Goal: Task Accomplishment & Management: Use online tool/utility

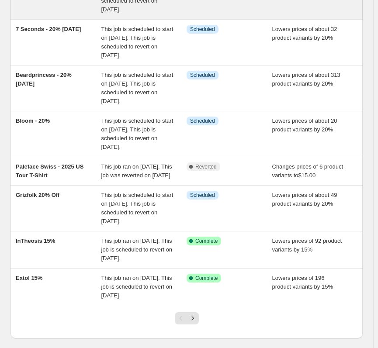
scroll to position [218, 0]
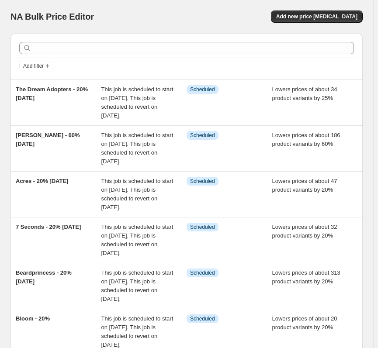
click at [333, 23] on div "NA Bulk Price Editor. This page is ready NA Bulk Price Editor Add new price cha…" at bounding box center [186, 16] width 352 height 33
click at [322, 14] on span "Add new price change job" at bounding box center [316, 16] width 81 height 7
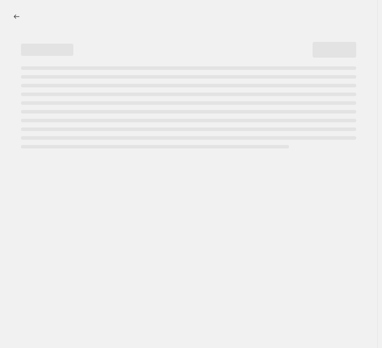
select select "percentage"
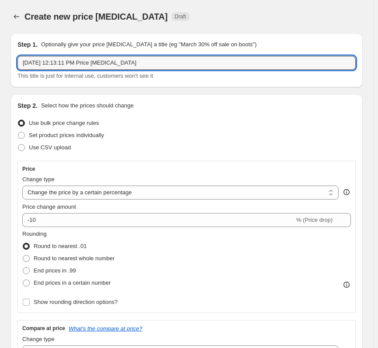
drag, startPoint x: 158, startPoint y: 64, endPoint x: -64, endPoint y: 62, distance: 221.7
click at [0, 62] on html "Home Settings Plans Skip to content Create new price change job. This page is r…" at bounding box center [189, 174] width 378 height 348
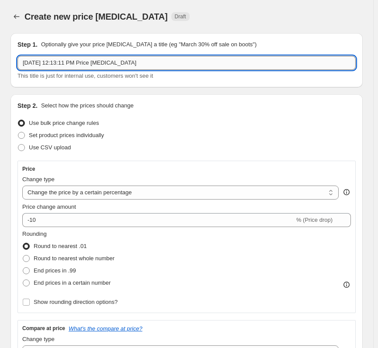
drag, startPoint x: 88, startPoint y: 67, endPoint x: 102, endPoint y: 69, distance: 14.5
click at [88, 67] on input "Aug 25, 2025, 12:13:11 PM Price change job" at bounding box center [186, 63] width 338 height 14
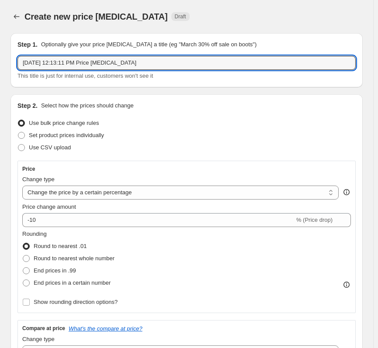
drag, startPoint x: 172, startPoint y: 57, endPoint x: -14, endPoint y: 57, distance: 185.5
click at [0, 57] on html "Home Settings Plans Skip to content Create new price change job. This page is r…" at bounding box center [189, 174] width 378 height 348
type input "Super American - 20% labor sale"
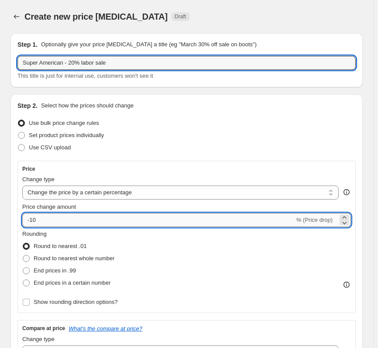
click at [81, 223] on input "-10" at bounding box center [158, 220] width 272 height 14
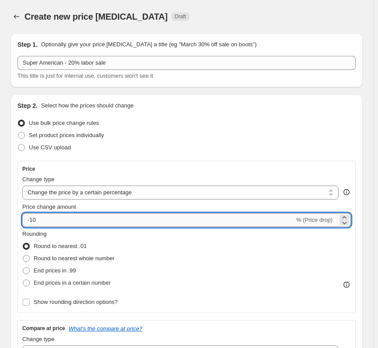
type input "-1"
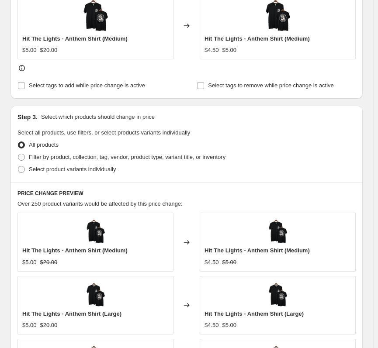
scroll to position [393, 0]
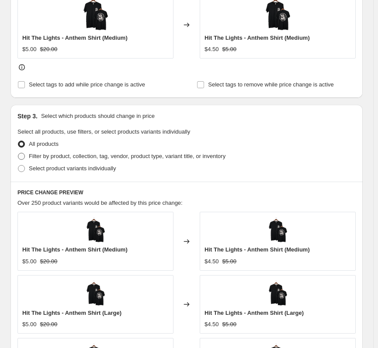
type input "-24"
click at [39, 162] on label "Filter by product, collection, tag, vendor, product type, variant title, or inv…" at bounding box center [121, 156] width 208 height 12
click at [18, 153] on input "Filter by product, collection, tag, vendor, product type, variant title, or inv…" at bounding box center [18, 153] width 0 height 0
radio input "true"
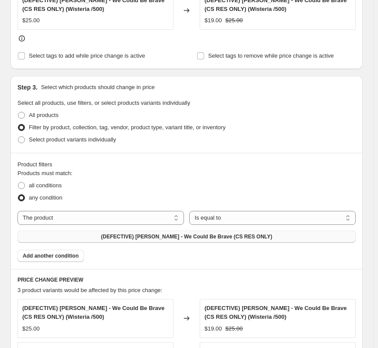
click at [207, 238] on span "(DEFECTIVE) Michael Cera Palin - We Could Be Brave (CS RES ONLY)" at bounding box center [186, 236] width 171 height 7
click at [93, 216] on select "The product The product's collection The product's tag The product's vendor The…" at bounding box center [100, 218] width 166 height 14
select select "collection"
click at [158, 241] on button "(DEFECTIVE) Michael Cera Palin - We Could Be Brave (CS RES ONLY)" at bounding box center [186, 236] width 338 height 12
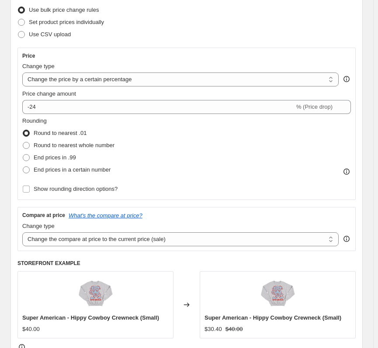
scroll to position [0, 0]
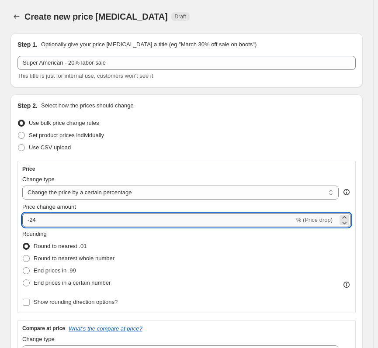
click at [102, 224] on input "-24" at bounding box center [158, 220] width 272 height 14
type input "-20"
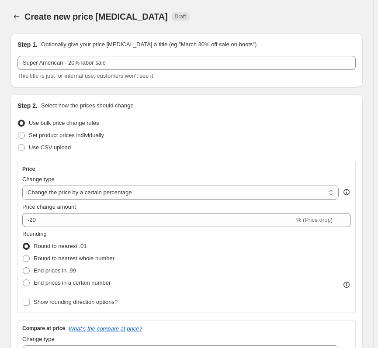
click at [246, 141] on div "Set product prices individually" at bounding box center [186, 135] width 338 height 12
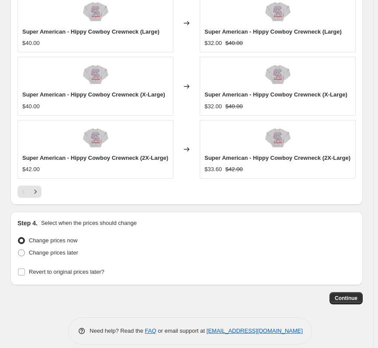
scroll to position [863, 0]
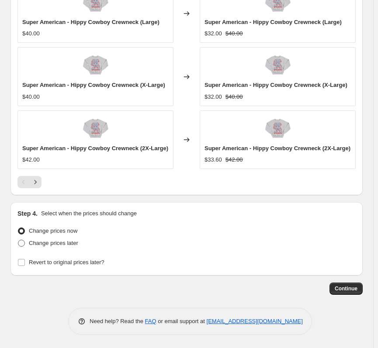
click at [32, 246] on span "Change prices later" at bounding box center [53, 243] width 49 height 7
click at [18, 240] on input "Change prices later" at bounding box center [18, 240] width 0 height 0
radio input "true"
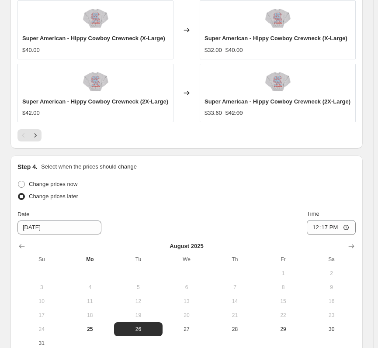
scroll to position [1026, 0]
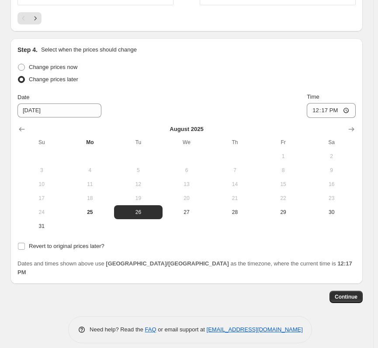
click at [90, 221] on td at bounding box center [90, 226] width 48 height 14
click at [98, 209] on button "25" at bounding box center [90, 212] width 48 height 14
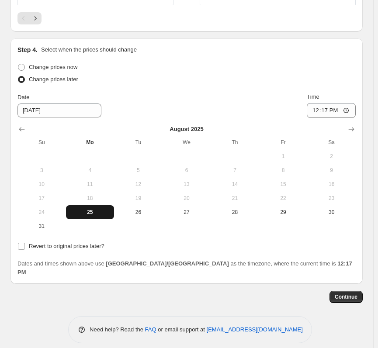
type input "8/25/2025"
click at [327, 111] on input "12:17" at bounding box center [330, 110] width 49 height 15
click at [318, 106] on input "12:00" at bounding box center [330, 110] width 49 height 15
click at [316, 112] on input "12:00" at bounding box center [330, 110] width 49 height 15
type input "22:00"
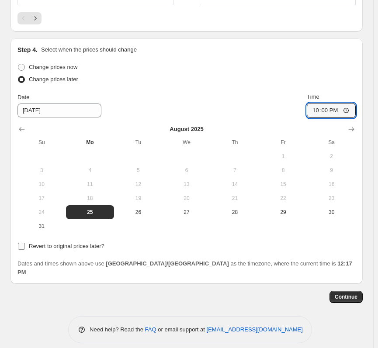
click at [77, 245] on span "Revert to original prices later?" at bounding box center [67, 246] width 76 height 7
click at [25, 245] on input "Revert to original prices later?" at bounding box center [21, 246] width 7 height 7
checkbox input "true"
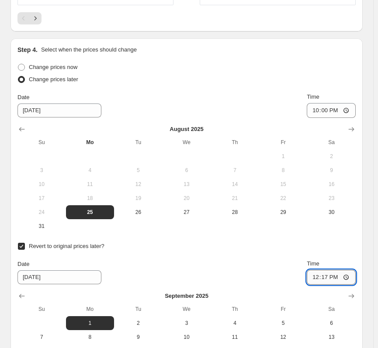
click at [319, 278] on input "12:17" at bounding box center [330, 277] width 49 height 15
type input "22:00"
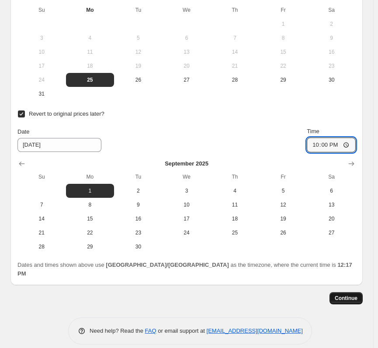
scroll to position [1160, 0]
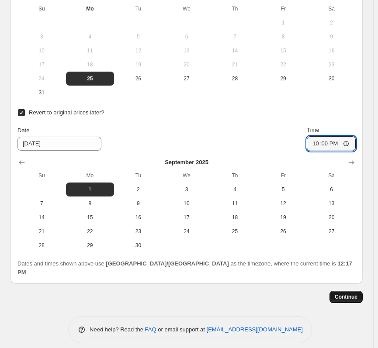
click at [338, 291] on button "Continue" at bounding box center [345, 297] width 33 height 12
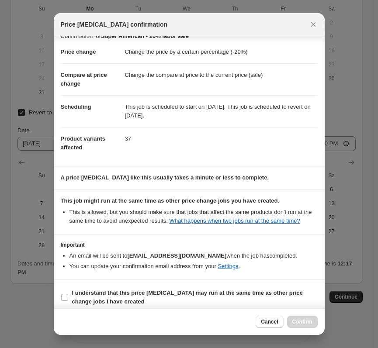
scroll to position [18, 0]
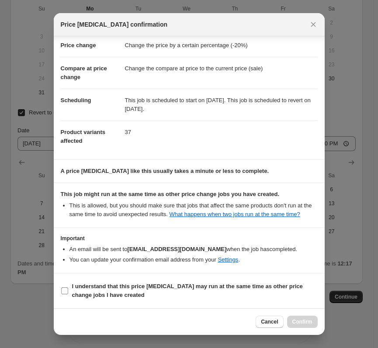
click at [155, 292] on span "I understand that this price change job may run at the same time as other price…" at bounding box center [194, 290] width 245 height 17
click at [68, 292] on input "I understand that this price change job may run at the same time as other price…" at bounding box center [64, 290] width 7 height 7
checkbox input "true"
drag, startPoint x: 290, startPoint y: 321, endPoint x: 320, endPoint y: 321, distance: 29.2
click at [291, 321] on button "Confirm" at bounding box center [302, 322] width 31 height 12
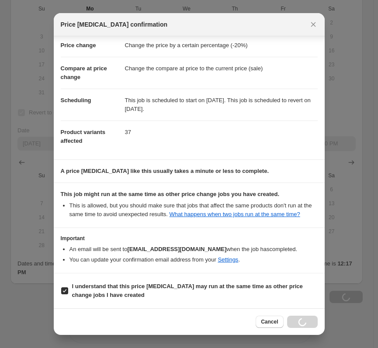
type input "Super American - 20% labor sale"
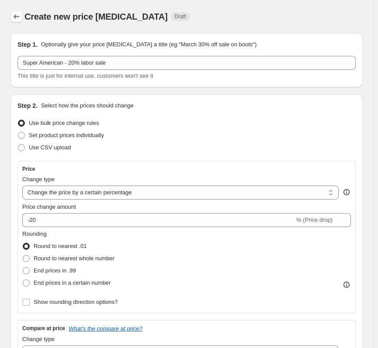
click at [18, 19] on icon "Price change jobs" at bounding box center [16, 16] width 9 height 9
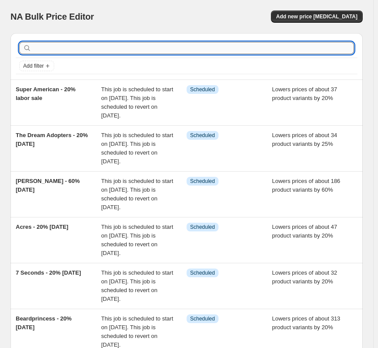
click at [181, 49] on input "text" at bounding box center [193, 48] width 320 height 12
type input "add"
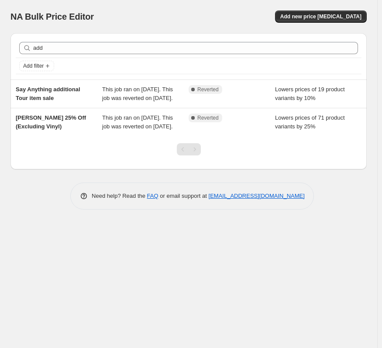
drag, startPoint x: 212, startPoint y: 8, endPoint x: 318, endPoint y: 36, distance: 109.4
click at [212, 8] on div "NA Bulk Price Editor. This page is ready NA Bulk Price Editor Add new price cha…" at bounding box center [188, 16] width 356 height 33
click at [333, 21] on button "Add new price change job" at bounding box center [321, 16] width 92 height 12
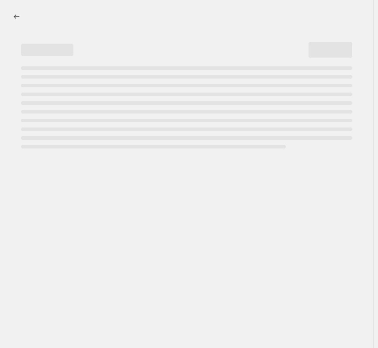
select select "percentage"
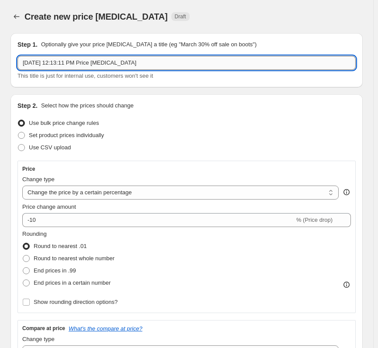
click at [62, 60] on input "Aug 25, 2025, 12:13:11 PM Price change job" at bounding box center [186, 63] width 338 height 14
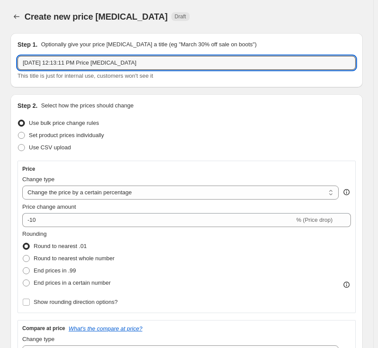
drag, startPoint x: 117, startPoint y: 57, endPoint x: -11, endPoint y: 63, distance: 128.9
click at [0, 63] on html "Home Settings Plans Skip to content Create new price change job. This page is r…" at bounding box center [189, 174] width 378 height 348
type input "Addison Grace - 20% labor day sale"
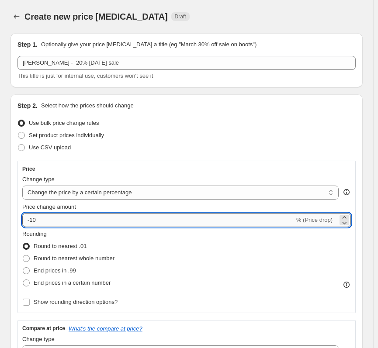
click at [55, 218] on input "-10" at bounding box center [158, 220] width 272 height 14
type input "-1"
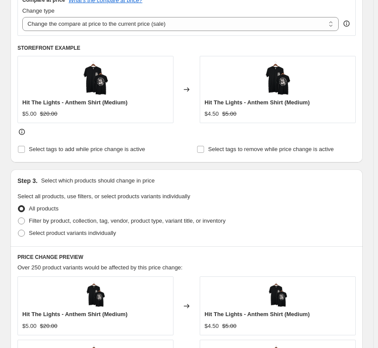
scroll to position [524, 0]
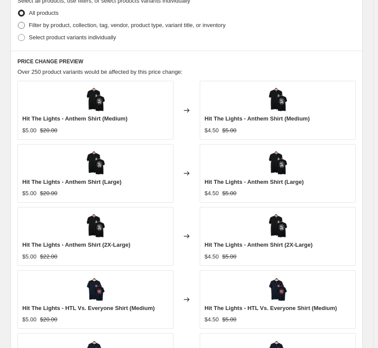
type input "-21"
click at [90, 26] on span "Filter by product, collection, tag, vendor, product type, variant title, or inv…" at bounding box center [127, 25] width 196 height 7
click at [18, 22] on input "Filter by product, collection, tag, vendor, product type, variant title, or inv…" at bounding box center [18, 22] width 0 height 0
radio input "true"
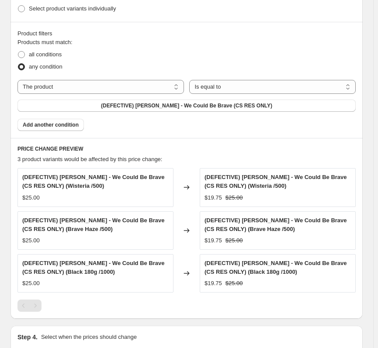
scroll to position [495, 0]
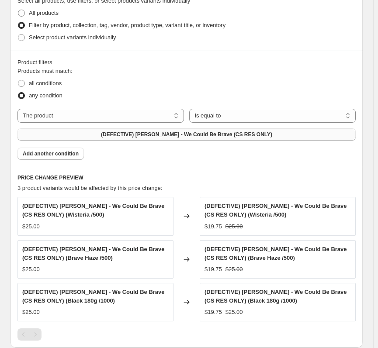
click at [240, 131] on button "(DEFECTIVE) Michael Cera Palin - We Could Be Brave (CS RES ONLY)" at bounding box center [186, 134] width 338 height 12
click at [57, 85] on span "all conditions" at bounding box center [45, 83] width 33 height 7
click at [18, 80] on input "all conditions" at bounding box center [18, 80] width 0 height 0
radio input "true"
click at [48, 94] on span "any condition" at bounding box center [46, 95] width 34 height 7
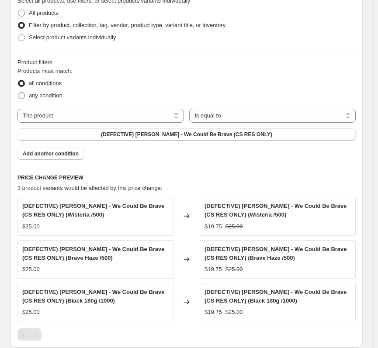
click at [18, 93] on input "any condition" at bounding box center [18, 92] width 0 height 0
radio input "true"
click at [149, 114] on select "The product The product's collection The product's tag The product's vendor The…" at bounding box center [100, 116] width 166 height 14
select select "collection"
click at [153, 136] on span "(DEFECTIVE) Michael Cera Palin - We Could Be Brave (CS RES ONLY)" at bounding box center [186, 134] width 171 height 7
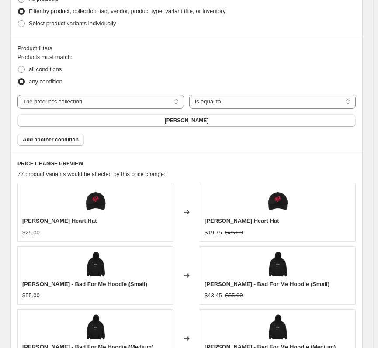
scroll to position [480, 0]
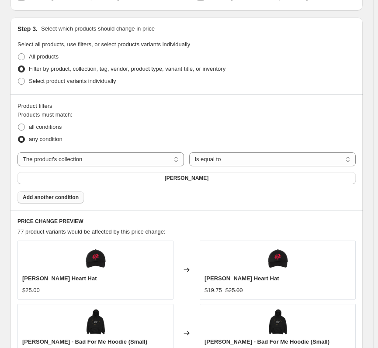
click at [74, 199] on span "Add another condition" at bounding box center [51, 197] width 56 height 7
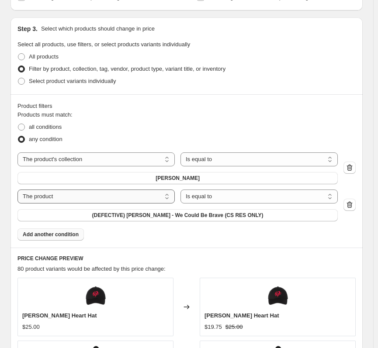
click at [164, 197] on select "The product The product's collection The product's tag The product's vendor The…" at bounding box center [95, 196] width 157 height 14
click at [171, 200] on select "The product The product's collection The product's tag The product's vendor The…" at bounding box center [95, 196] width 157 height 14
select select "product_type"
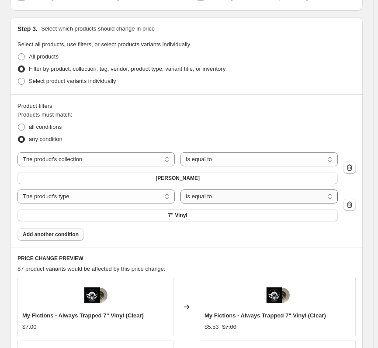
click at [227, 200] on select "Is equal to Is not equal to" at bounding box center [258, 196] width 157 height 14
select select "not_equal"
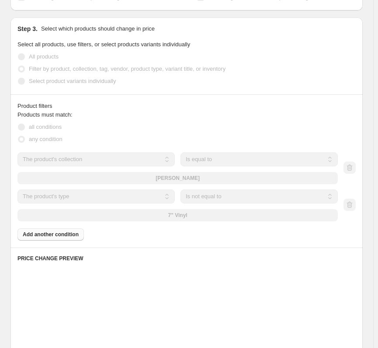
click at [213, 213] on div "7" Vinyl" at bounding box center [177, 215] width 320 height 12
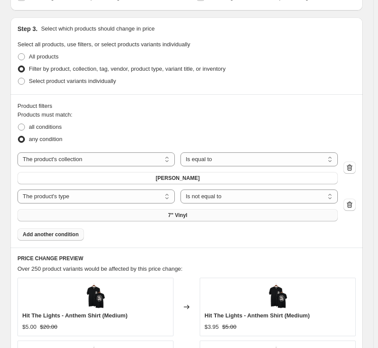
click at [203, 220] on button "7" Vinyl" at bounding box center [177, 215] width 320 height 12
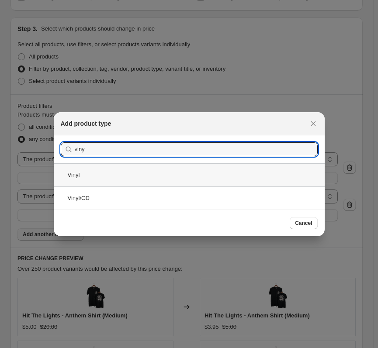
type input "viny"
click at [139, 181] on div "Vinyl" at bounding box center [189, 174] width 271 height 23
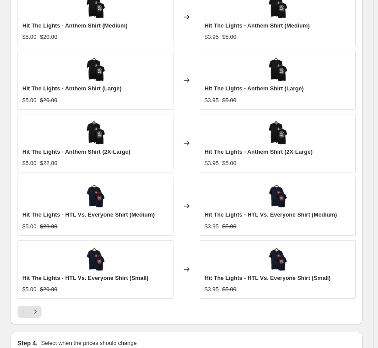
scroll to position [900, 0]
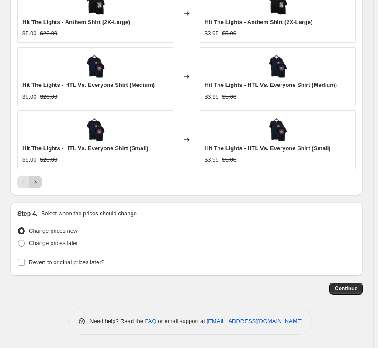
click at [32, 179] on icon "Next" at bounding box center [35, 182] width 9 height 9
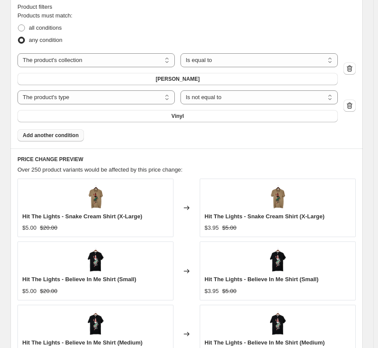
scroll to position [464, 0]
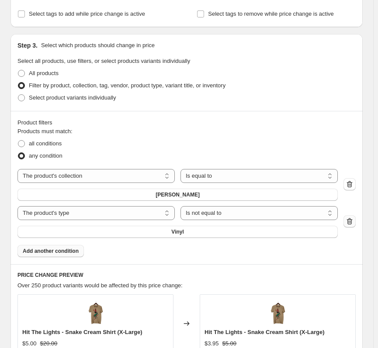
click at [352, 220] on icon "button" at bounding box center [350, 221] width 6 height 7
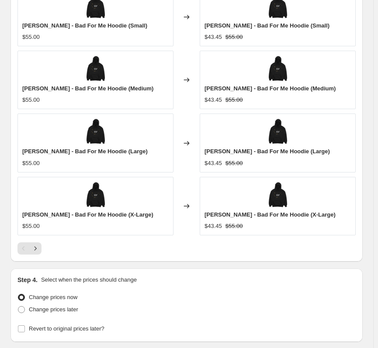
scroll to position [776, 0]
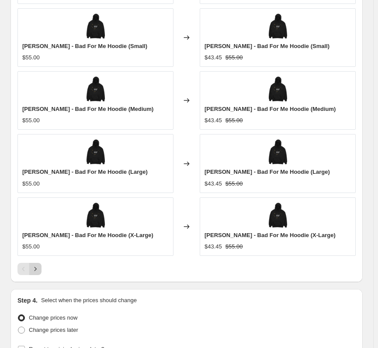
click at [40, 266] on button "Next" at bounding box center [35, 269] width 12 height 12
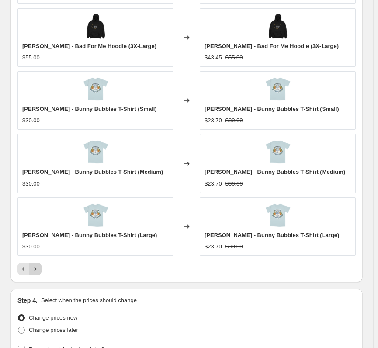
click at [41, 268] on button "Next" at bounding box center [35, 269] width 12 height 12
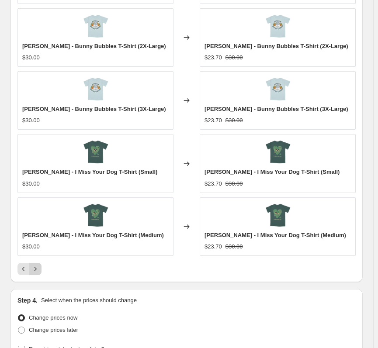
click at [41, 268] on button "Next" at bounding box center [35, 269] width 12 height 12
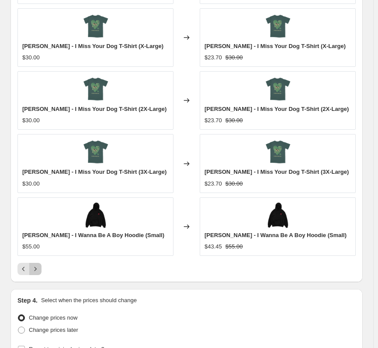
click at [41, 268] on button "Next" at bounding box center [35, 269] width 12 height 12
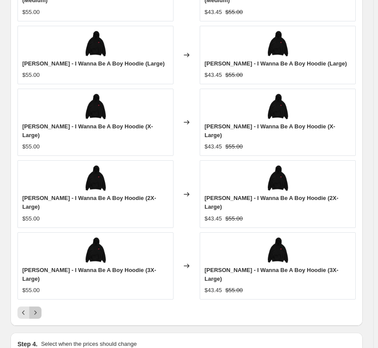
click at [41, 306] on button "Next" at bounding box center [35, 312] width 12 height 12
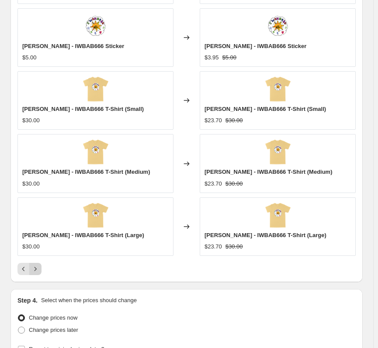
click at [41, 268] on button "Next" at bounding box center [35, 269] width 12 height 12
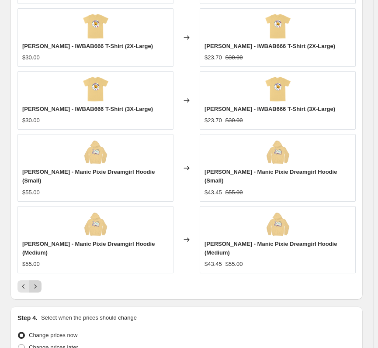
click at [39, 282] on icon "Next" at bounding box center [35, 286] width 9 height 9
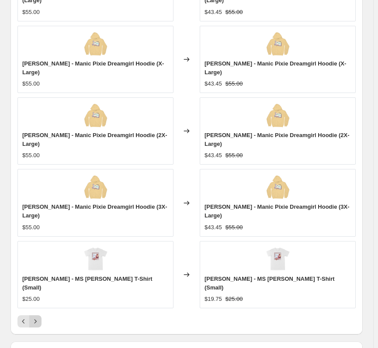
click at [39, 295] on div "$25.00" at bounding box center [95, 299] width 146 height 9
click at [36, 317] on icon "Next" at bounding box center [35, 321] width 9 height 9
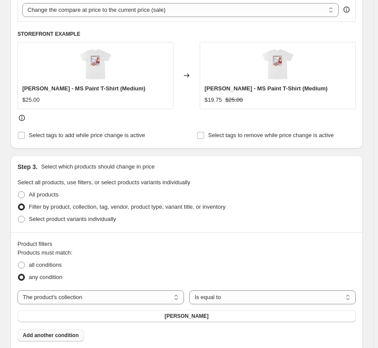
scroll to position [339, 0]
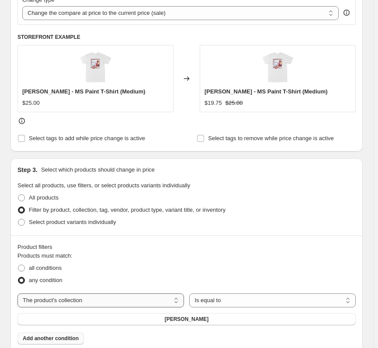
click at [94, 303] on select "The product The product's collection The product's tag The product's vendor The…" at bounding box center [100, 300] width 166 height 14
drag, startPoint x: 272, startPoint y: 237, endPoint x: 268, endPoint y: 239, distance: 4.9
click at [272, 237] on div "Product filters Products must match: all conditions any condition The product T…" at bounding box center [186, 293] width 352 height 116
click at [62, 279] on span "any condition" at bounding box center [46, 280] width 34 height 7
click at [18, 277] on input "any condition" at bounding box center [18, 277] width 0 height 0
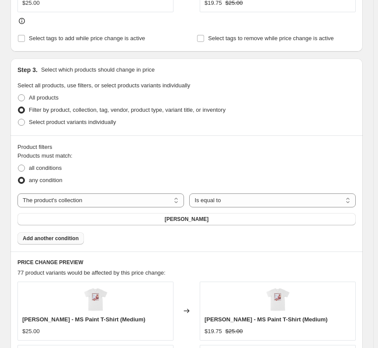
scroll to position [514, 0]
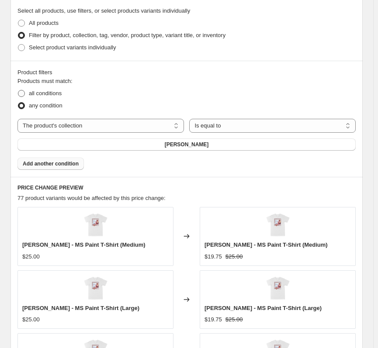
click at [38, 95] on span "all conditions" at bounding box center [45, 93] width 33 height 7
click at [18, 90] on input "all conditions" at bounding box center [18, 90] width 0 height 0
radio input "true"
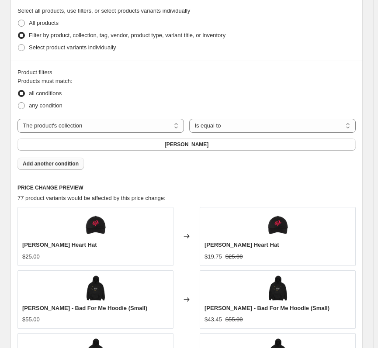
click at [60, 167] on span "Add another condition" at bounding box center [51, 163] width 56 height 7
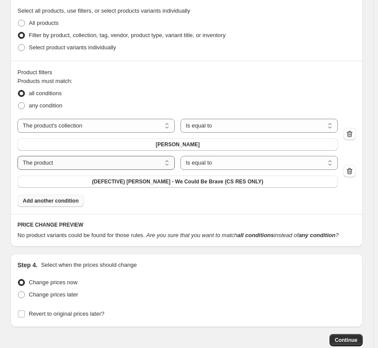
click at [94, 162] on select "The product The product's collection The product's tag The product's vendor The…" at bounding box center [95, 163] width 157 height 14
select select "product_type"
click at [221, 164] on select "Is equal to Is not equal to" at bounding box center [258, 163] width 157 height 14
select select "not_equal"
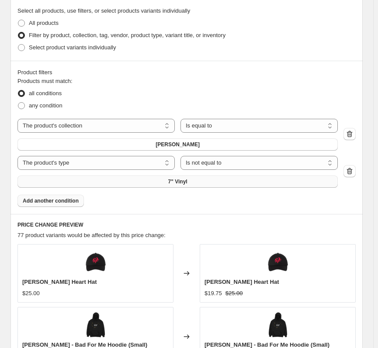
click at [192, 179] on button "7" Vinyl" at bounding box center [177, 181] width 320 height 12
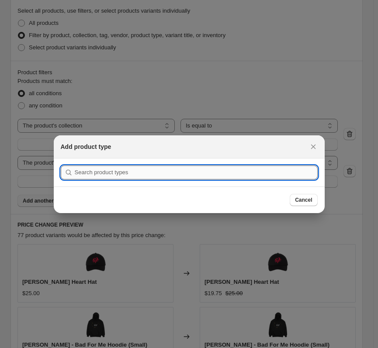
type input "i"
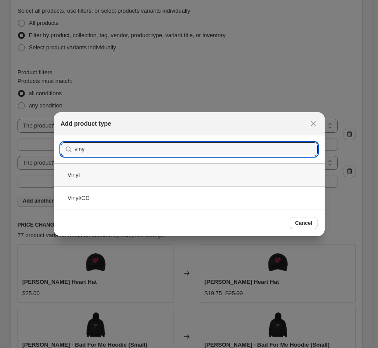
type input "viny"
click at [176, 180] on div "Vinyl" at bounding box center [189, 174] width 271 height 23
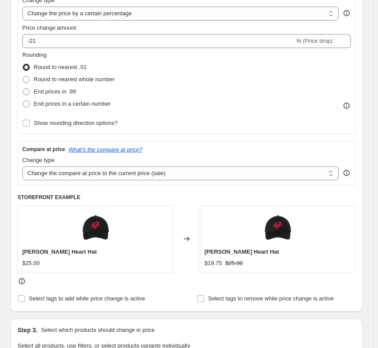
scroll to position [165, 0]
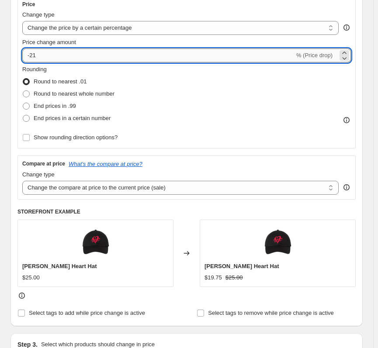
click at [61, 57] on input "-21" at bounding box center [158, 55] width 272 height 14
type input "-20"
click at [206, 204] on div "Price Change type Change the price to a certain amount Change the price by a ce…" at bounding box center [186, 148] width 338 height 304
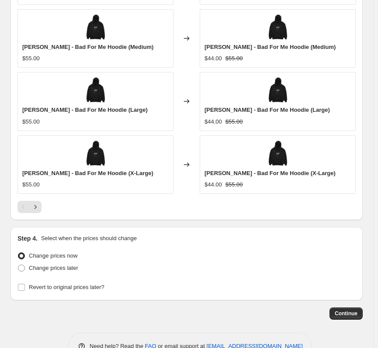
scroll to position [900, 0]
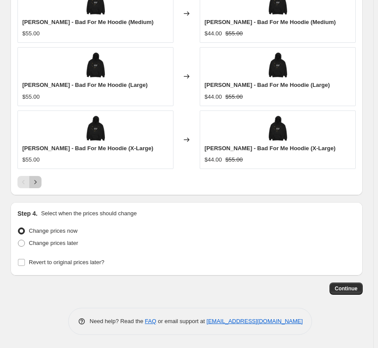
click at [31, 185] on button "Next" at bounding box center [35, 182] width 12 height 12
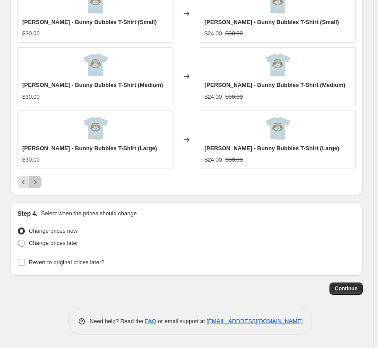
click at [31, 185] on button "Next" at bounding box center [35, 182] width 12 height 12
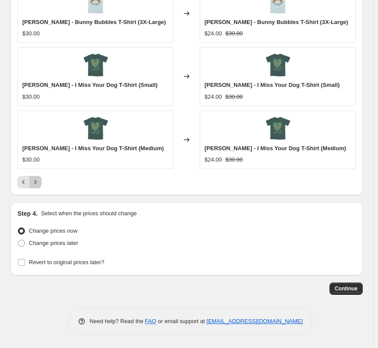
click at [31, 185] on button "Next" at bounding box center [35, 182] width 12 height 12
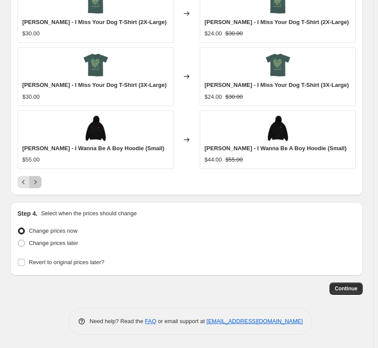
click at [31, 185] on button "Next" at bounding box center [35, 182] width 12 height 12
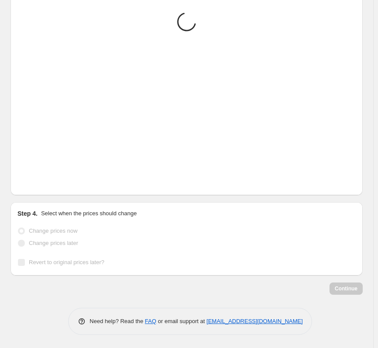
scroll to position [813, 0]
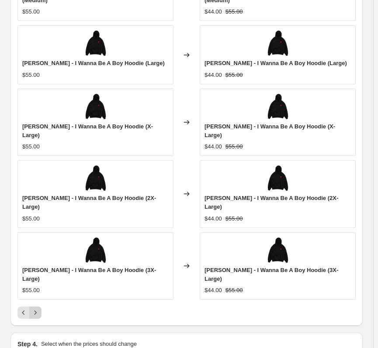
click at [37, 308] on icon "Next" at bounding box center [35, 312] width 9 height 9
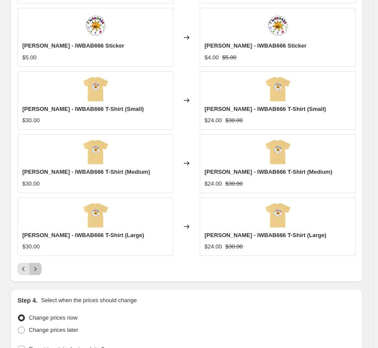
click at [37, 270] on icon "Next" at bounding box center [35, 269] width 9 height 9
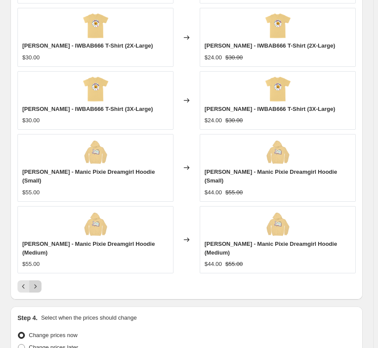
click at [37, 270] on div "Addison Grace - IWBAB666 T-Shirt (X-Large) $30.00 Changed to Addison Grace - IW…" at bounding box center [186, 118] width 338 height 347
click at [37, 282] on icon "Next" at bounding box center [35, 286] width 9 height 9
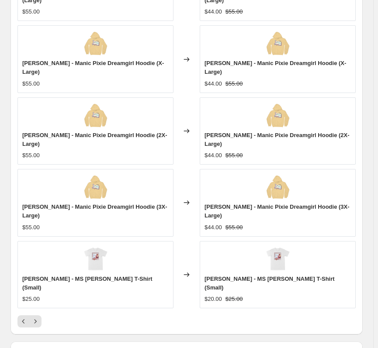
click at [37, 278] on div "Addison Grace - MS Paint T-Shirt (Small) $25.00" at bounding box center [95, 274] width 156 height 67
click at [35, 317] on icon "Next" at bounding box center [35, 321] width 9 height 9
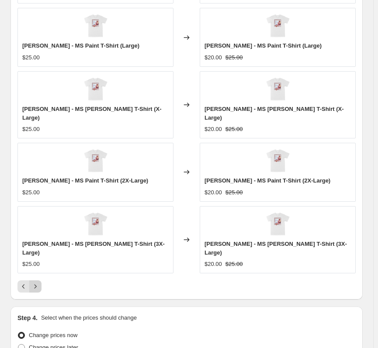
click at [35, 280] on button "Next" at bounding box center [35, 286] width 12 height 12
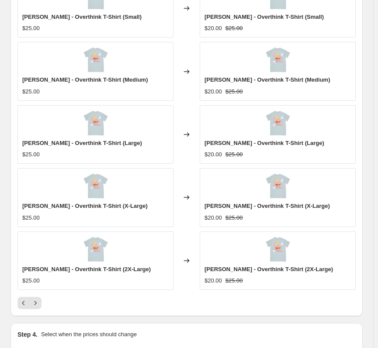
scroll to position [769, 0]
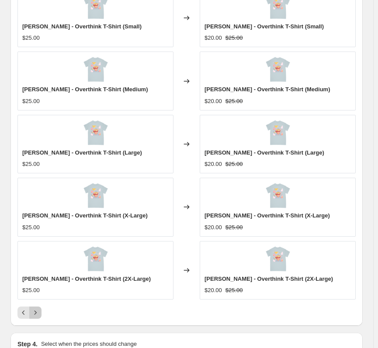
click at [34, 313] on icon "Next" at bounding box center [35, 312] width 9 height 9
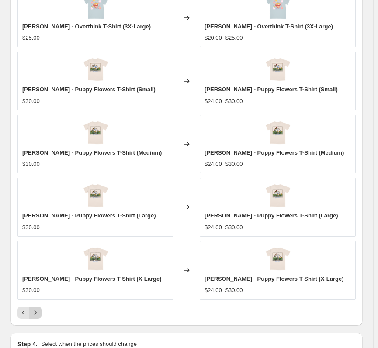
click at [34, 313] on icon "Next" at bounding box center [35, 312] width 9 height 9
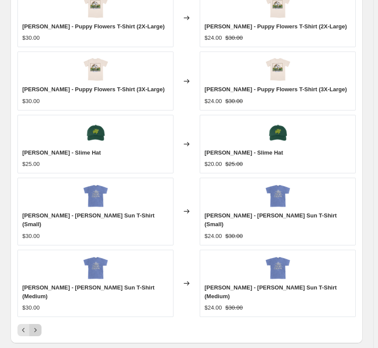
click at [34, 326] on icon "Next" at bounding box center [35, 330] width 9 height 9
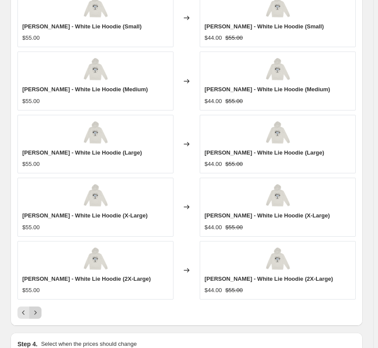
click at [34, 313] on icon "Next" at bounding box center [35, 312] width 9 height 9
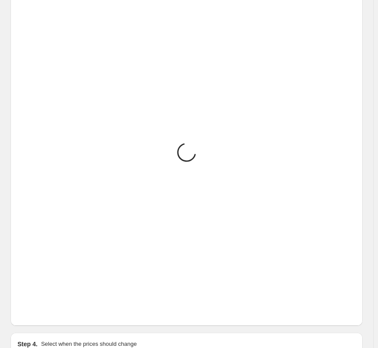
scroll to position [648, 0]
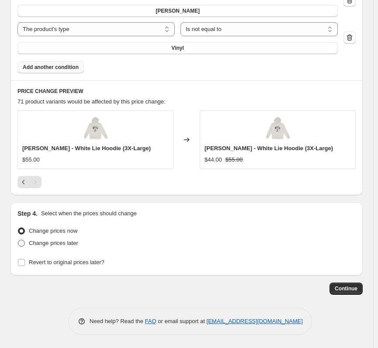
click at [75, 243] on span "Change prices later" at bounding box center [53, 243] width 49 height 7
click at [18, 240] on input "Change prices later" at bounding box center [18, 240] width 0 height 0
radio input "true"
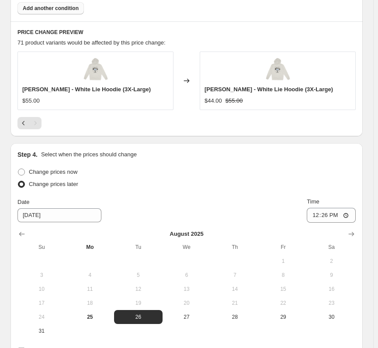
scroll to position [779, 0]
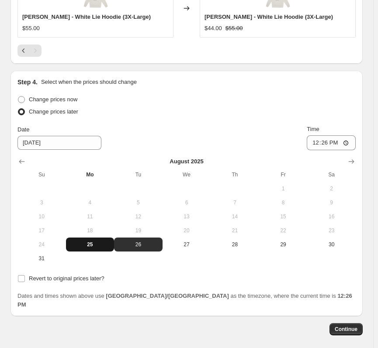
click at [96, 244] on span "25" at bounding box center [89, 244] width 41 height 7
type input "8/25/2025"
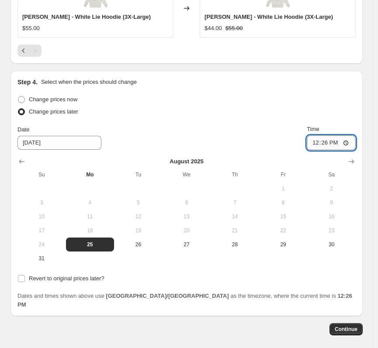
click at [319, 144] on input "12:26" at bounding box center [330, 142] width 49 height 15
type input "22:00"
click at [90, 278] on span "Revert to original prices later?" at bounding box center [67, 278] width 76 height 7
click at [25, 278] on input "Revert to original prices later?" at bounding box center [21, 278] width 7 height 7
checkbox input "true"
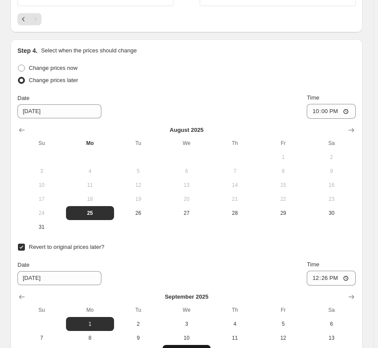
scroll to position [910, 0]
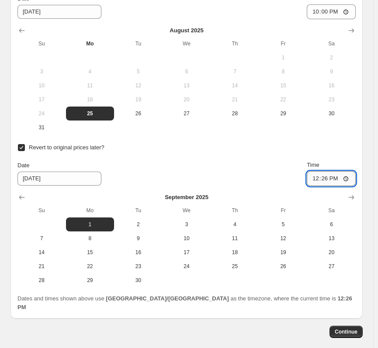
click at [319, 181] on input "12:26" at bounding box center [330, 178] width 49 height 15
type input "22:00"
click at [353, 328] on button "Continue" at bounding box center [345, 332] width 33 height 12
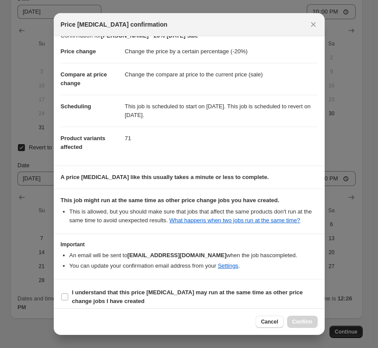
scroll to position [18, 0]
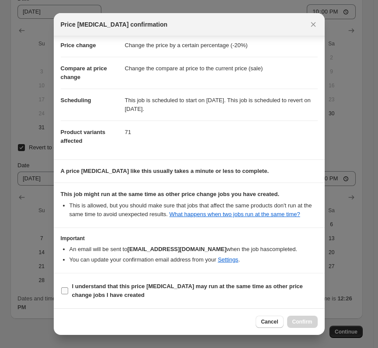
click at [109, 287] on b "I understand that this price change job may run at the same time as other price…" at bounding box center [187, 290] width 230 height 15
click at [68, 287] on input "I understand that this price change job may run at the same time as other price…" at bounding box center [64, 290] width 7 height 7
checkbox input "true"
drag, startPoint x: 302, startPoint y: 321, endPoint x: 345, endPoint y: 317, distance: 43.4
click at [302, 321] on span "Confirm" at bounding box center [302, 321] width 20 height 7
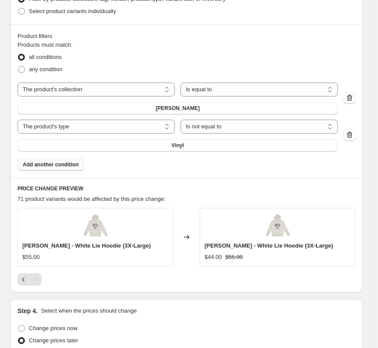
scroll to position [604, 0]
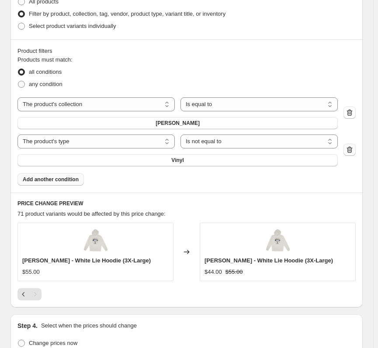
click at [355, 155] on button "button" at bounding box center [349, 150] width 12 height 12
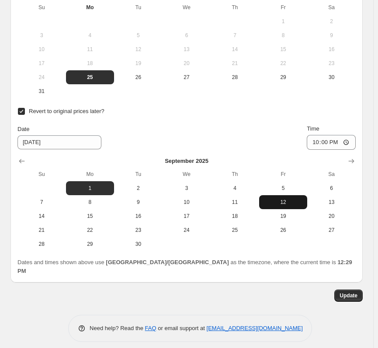
scroll to position [1237, 0]
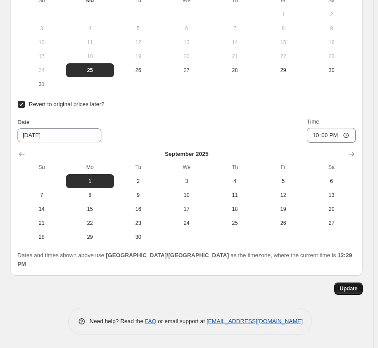
click at [357, 286] on span "Update" at bounding box center [348, 288] width 18 height 7
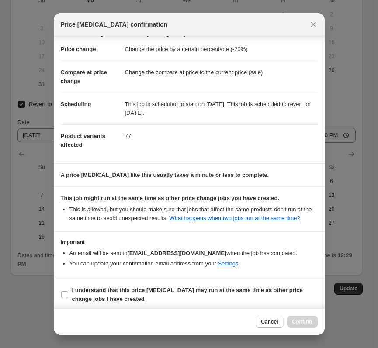
scroll to position [18, 0]
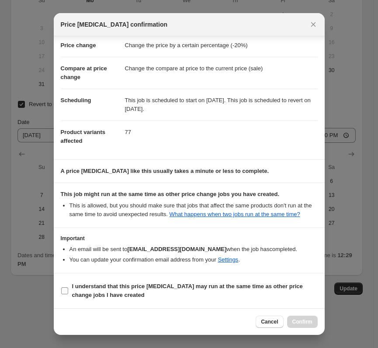
click at [186, 292] on span "I understand that this price change job may run at the same time as other price…" at bounding box center [194, 290] width 245 height 17
click at [68, 292] on input "I understand that this price change job may run at the same time as other price…" at bounding box center [64, 290] width 7 height 7
checkbox input "true"
click at [306, 326] on button "Confirm" at bounding box center [302, 322] width 31 height 12
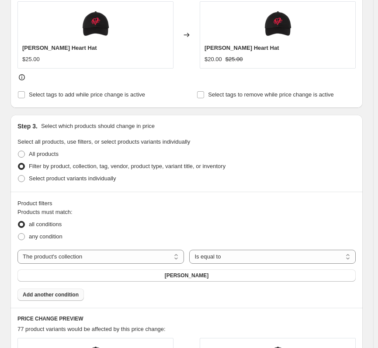
scroll to position [0, 0]
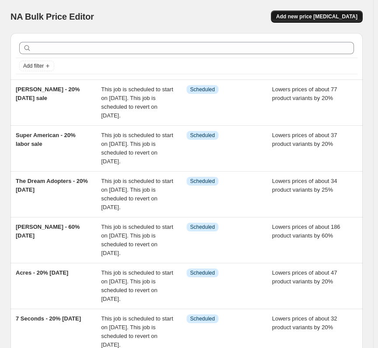
click at [316, 15] on span "Add new price change job" at bounding box center [316, 16] width 81 height 7
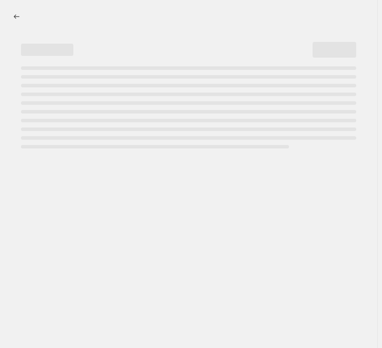
select select "percentage"
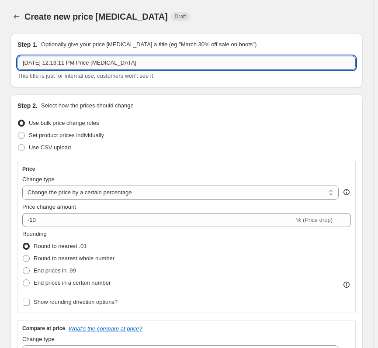
click at [69, 65] on input "Aug 25, 2025, 12:13:11 PM Price change job" at bounding box center [186, 63] width 338 height 14
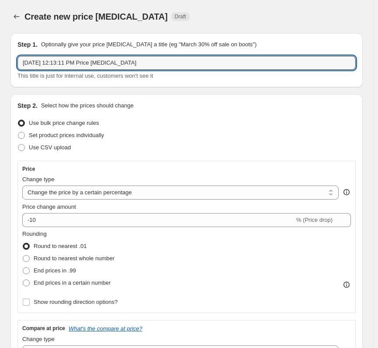
drag, startPoint x: 59, startPoint y: 52, endPoint x: -105, endPoint y: 45, distance: 164.7
click at [0, 45] on html "Home Settings Plans Skip to content Create new price change job. This page is r…" at bounding box center [189, 174] width 378 height 348
type input "Low Hum - 20% labor sale"
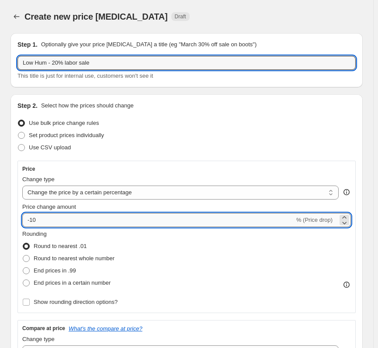
click at [94, 223] on input "-10" at bounding box center [158, 220] width 272 height 14
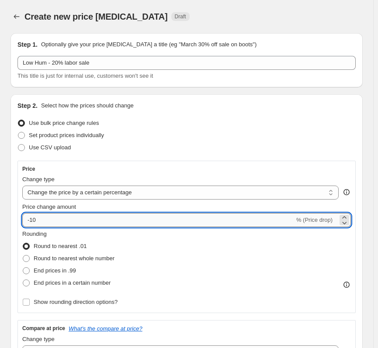
type input "-1"
type input "-20"
click at [259, 112] on div "Step 2. Select how the prices should change Use bulk price change rules Set pro…" at bounding box center [186, 292] width 338 height 382
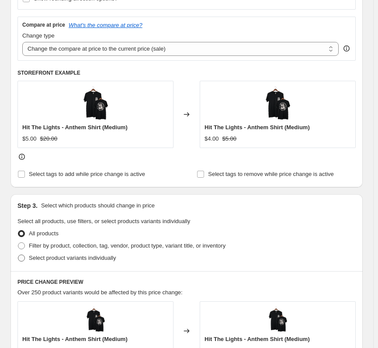
scroll to position [306, 0]
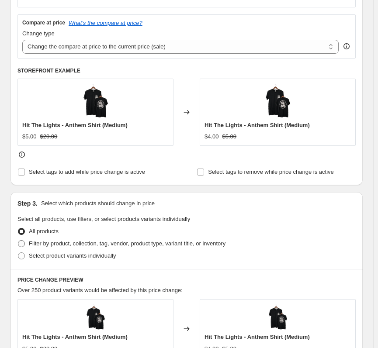
click at [96, 246] on span "Filter by product, collection, tag, vendor, product type, variant title, or inv…" at bounding box center [127, 243] width 196 height 7
click at [18, 241] on input "Filter by product, collection, tag, vendor, product type, variant title, or inv…" at bounding box center [18, 240] width 0 height 0
radio input "true"
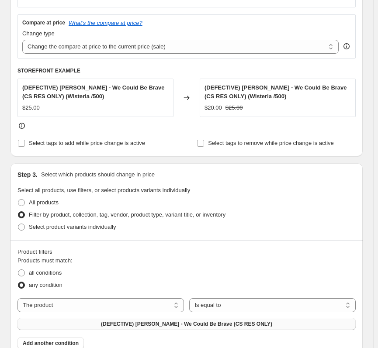
click at [203, 327] on span "(DEFECTIVE) Michael Cera Palin - We Could Be Brave (CS RES ONLY)" at bounding box center [186, 323] width 171 height 7
click at [82, 308] on select "The product The product's collection The product's tag The product's vendor The…" at bounding box center [100, 305] width 166 height 14
select select "collection"
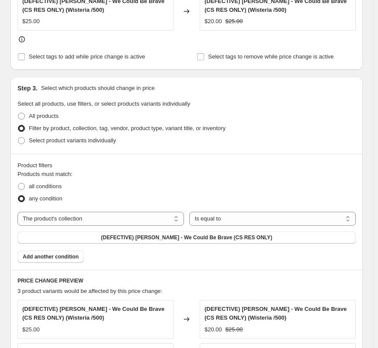
scroll to position [393, 0]
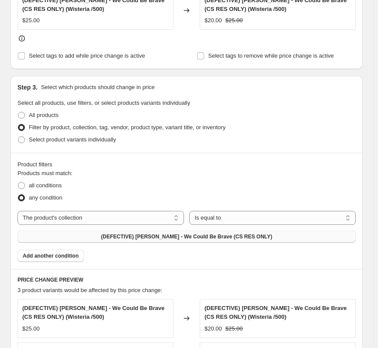
click at [199, 241] on button "(DEFECTIVE) Michael Cera Palin - We Could Be Brave (CS RES ONLY)" at bounding box center [186, 236] width 338 height 12
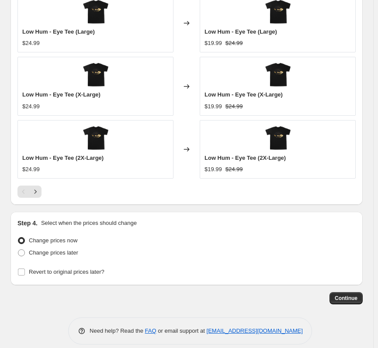
scroll to position [863, 0]
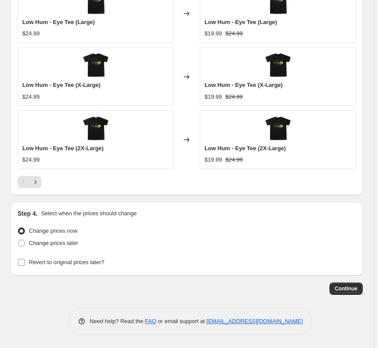
click at [59, 264] on span "Revert to original prices later?" at bounding box center [67, 262] width 76 height 7
click at [25, 264] on input "Revert to original prices later?" at bounding box center [21, 262] width 7 height 7
checkbox input "true"
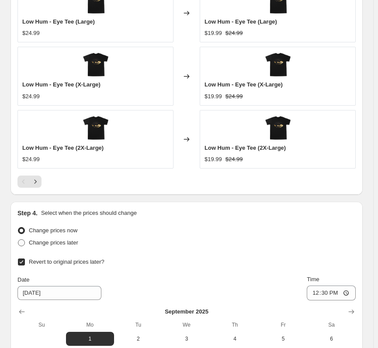
click at [52, 238] on label "Change prices later" at bounding box center [47, 243] width 61 height 12
click at [18, 239] on input "Change prices later" at bounding box center [18, 239] width 0 height 0
radio input "true"
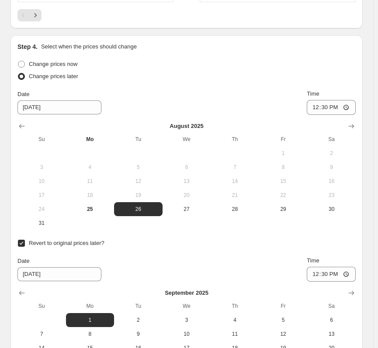
scroll to position [1038, 0]
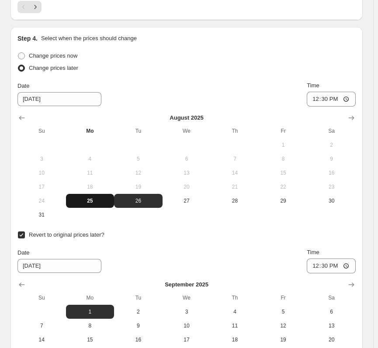
click at [110, 197] on button "25" at bounding box center [90, 201] width 48 height 14
type input "8/25/2025"
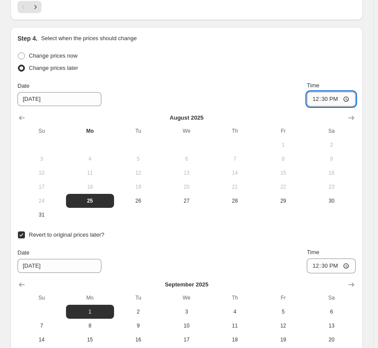
click at [318, 95] on input "12:30" at bounding box center [330, 99] width 49 height 15
type input "22:00"
click at [314, 265] on input "12:30" at bounding box center [330, 265] width 49 height 15
type input "22:00"
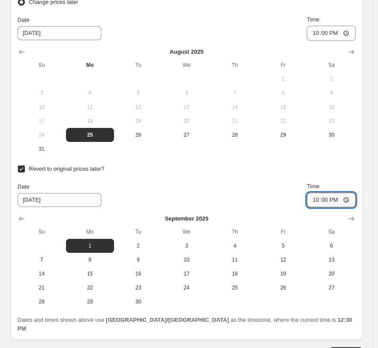
scroll to position [1160, 0]
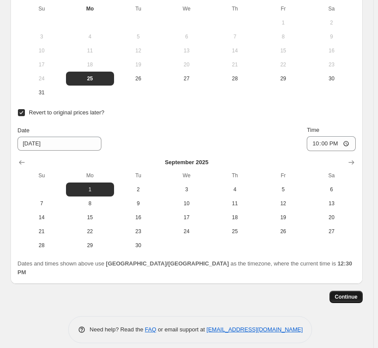
click at [352, 291] on button "Continue" at bounding box center [345, 297] width 33 height 12
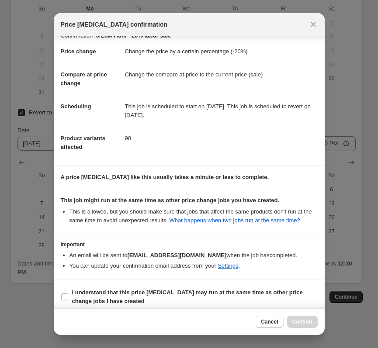
scroll to position [18, 0]
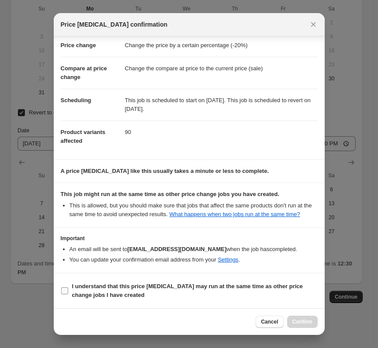
click at [142, 292] on span "I understand that this price change job may run at the same time as other price…" at bounding box center [194, 290] width 245 height 17
click at [68, 292] on input "I understand that this price change job may run at the same time as other price…" at bounding box center [64, 290] width 7 height 7
checkbox input "true"
click at [297, 323] on span "Confirm" at bounding box center [302, 321] width 20 height 7
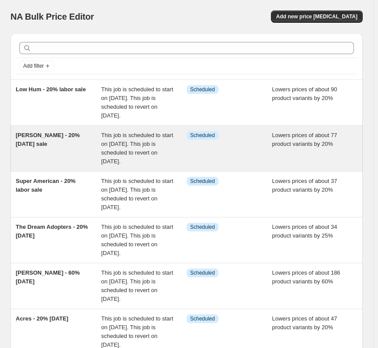
click at [62, 133] on span "Addison Grace - 20% labor day sale" at bounding box center [48, 139] width 64 height 15
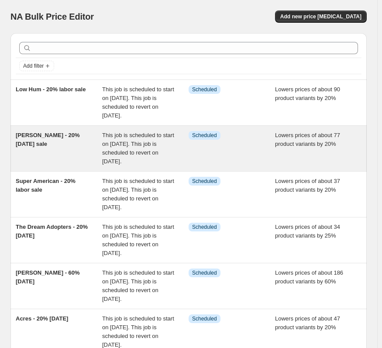
select select "percentage"
select select "collection"
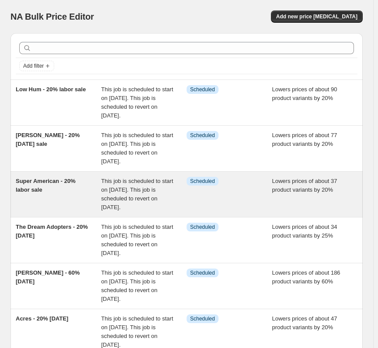
click at [37, 186] on span "Super American - 20% labor sale" at bounding box center [46, 185] width 60 height 15
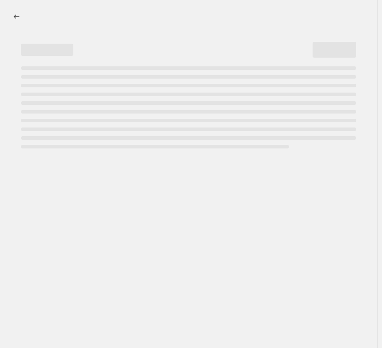
select select "percentage"
select select "collection"
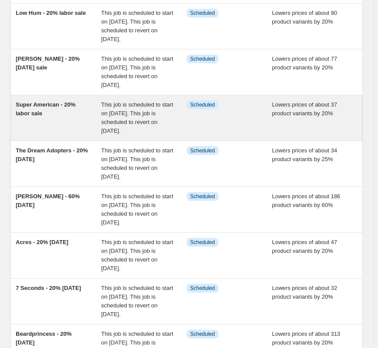
scroll to position [218, 0]
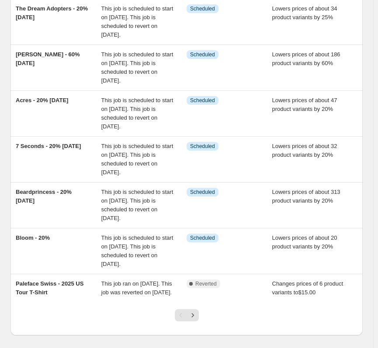
click at [90, 325] on div at bounding box center [186, 318] width 352 height 33
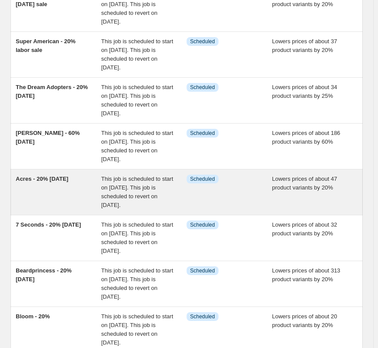
scroll to position [262, 0]
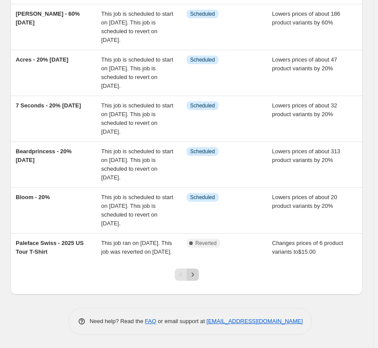
click at [197, 279] on icon "Next" at bounding box center [192, 274] width 9 height 9
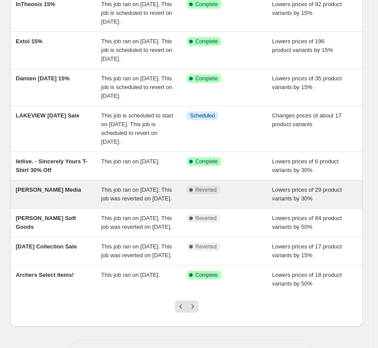
scroll to position [0, 0]
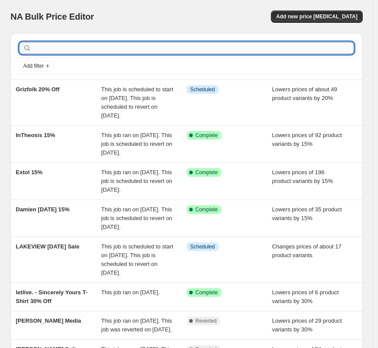
click at [99, 48] on input "text" at bounding box center [193, 48] width 320 height 12
type input "clever"
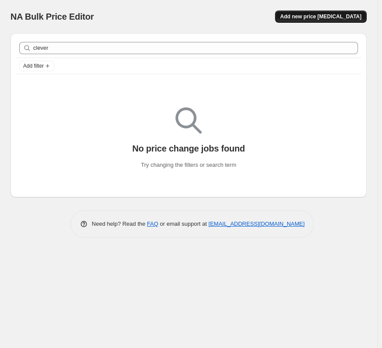
click at [349, 11] on button "Add new price change job" at bounding box center [321, 16] width 92 height 12
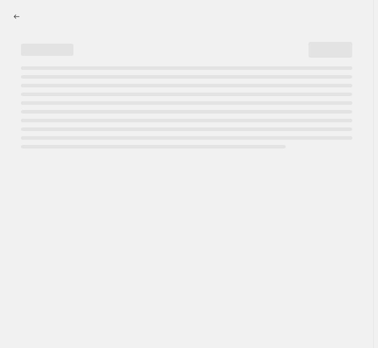
select select "percentage"
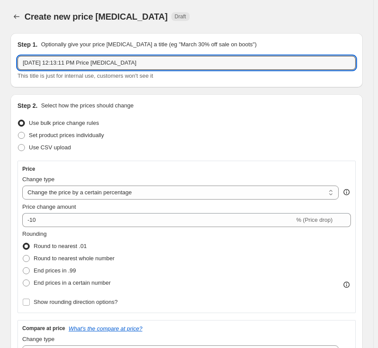
drag, startPoint x: 142, startPoint y: 61, endPoint x: -1, endPoint y: 67, distance: 143.3
click at [0, 67] on html "Home Settings Plans Skip to content Create new price change job. This page is r…" at bounding box center [189, 174] width 378 height 348
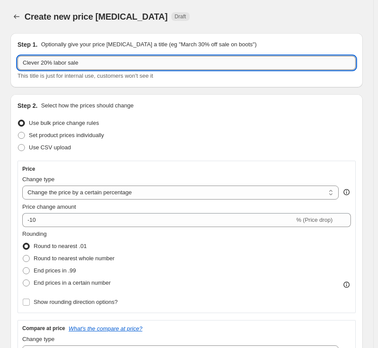
click at [38, 63] on input "Clever 20% labor sale" at bounding box center [186, 63] width 338 height 14
click at [68, 62] on input "Clever - 20% labor sale" at bounding box center [186, 63] width 338 height 14
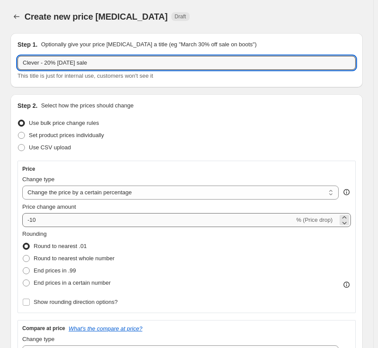
type input "Clever - 20% labor day sale"
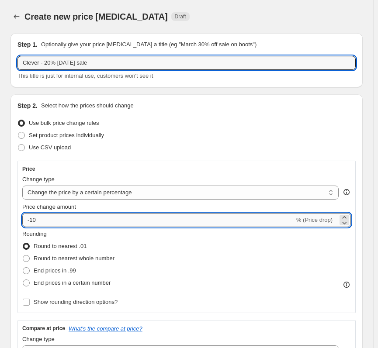
click at [73, 217] on input "-10" at bounding box center [158, 220] width 272 height 14
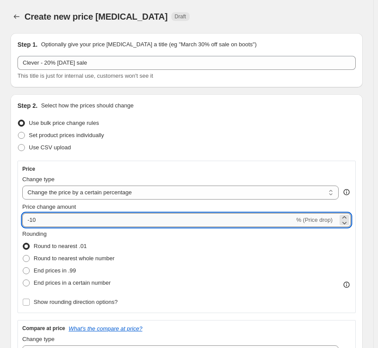
type input "-1"
type input "-20"
click at [301, 158] on div "Step 2. Select how the prices should change Use bulk price change rules Set pro…" at bounding box center [186, 292] width 338 height 382
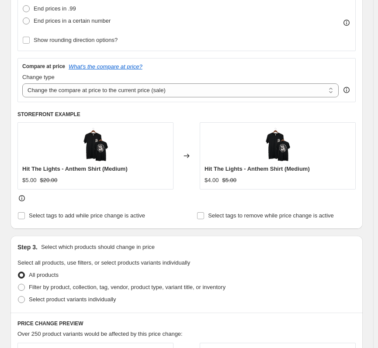
scroll to position [436, 0]
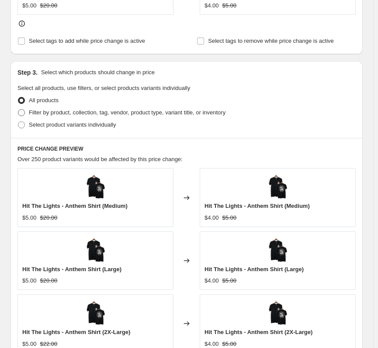
click at [40, 115] on span "Filter by product, collection, tag, vendor, product type, variant title, or inv…" at bounding box center [127, 112] width 196 height 7
click at [18, 110] on input "Filter by product, collection, tag, vendor, product type, variant title, or inv…" at bounding box center [18, 109] width 0 height 0
radio input "true"
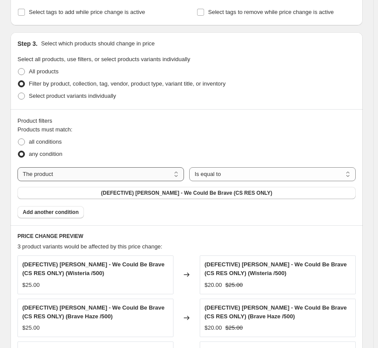
click at [119, 168] on select "The product The product's collection The product's tag The product's vendor The…" at bounding box center [100, 174] width 166 height 14
select select "collection"
click at [195, 189] on button "(DEFECTIVE) Michael Cera Palin - We Could Be Brave (CS RES ONLY)" at bounding box center [186, 193] width 338 height 12
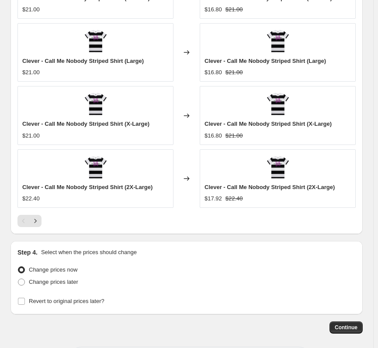
scroll to position [863, 0]
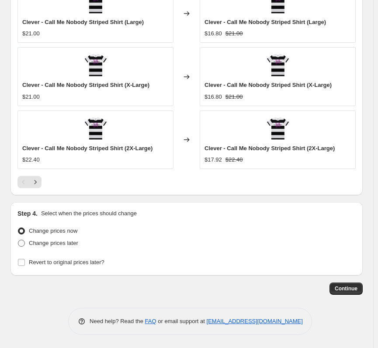
click at [62, 246] on span "Change prices later" at bounding box center [53, 243] width 49 height 7
click at [18, 240] on input "Change prices later" at bounding box center [18, 240] width 0 height 0
radio input "true"
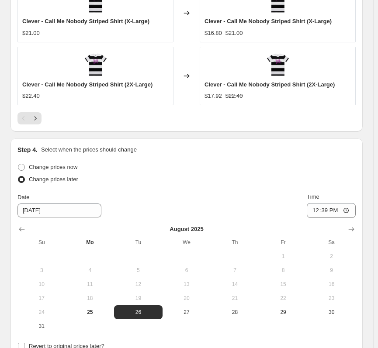
scroll to position [994, 0]
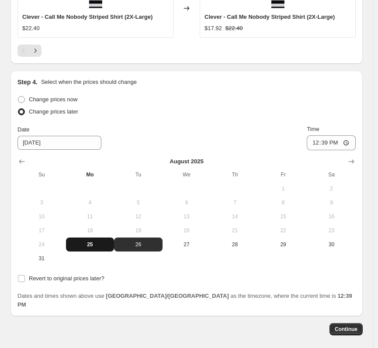
click at [104, 245] on span "25" at bounding box center [89, 244] width 41 height 7
type input "8/25/2025"
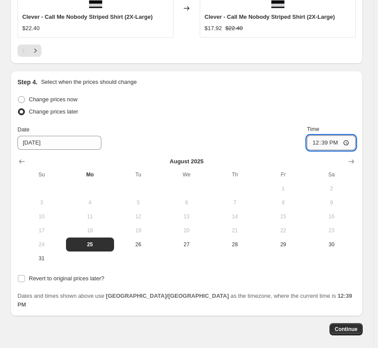
click at [316, 146] on input "12:39" at bounding box center [330, 142] width 49 height 15
type input "22:00"
click at [101, 278] on span "Revert to original prices later?" at bounding box center [67, 278] width 76 height 7
click at [25, 278] on input "Revert to original prices later?" at bounding box center [21, 278] width 7 height 7
checkbox input "true"
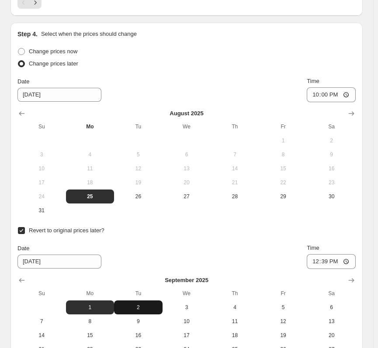
scroll to position [1081, 0]
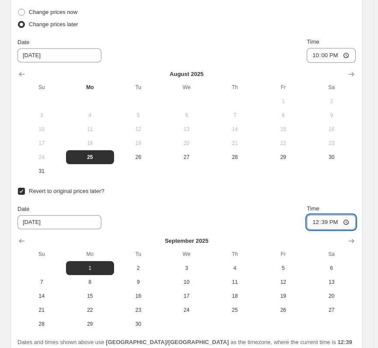
click at [318, 222] on input "12:39" at bounding box center [330, 222] width 49 height 15
type input "22:00"
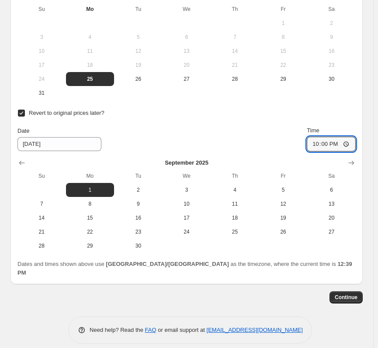
scroll to position [1160, 0]
click at [346, 293] on span "Continue" at bounding box center [345, 296] width 23 height 7
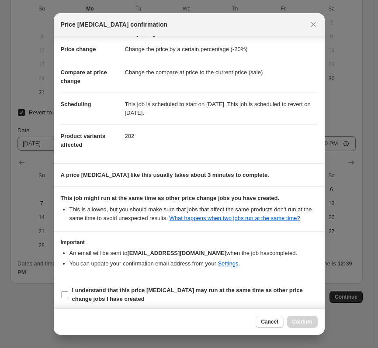
scroll to position [18, 0]
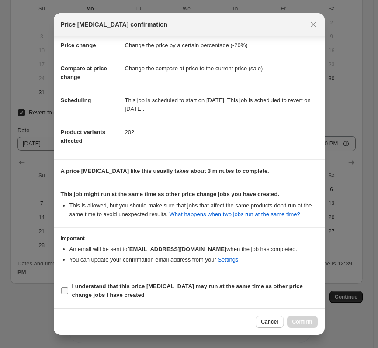
click at [123, 284] on b "I understand that this price change job may run at the same time as other price…" at bounding box center [187, 290] width 230 height 15
click at [68, 287] on input "I understand that this price change job may run at the same time as other price…" at bounding box center [64, 290] width 7 height 7
checkbox input "true"
click at [294, 310] on div "Cancel Confirm" at bounding box center [189, 321] width 271 height 27
click at [304, 320] on span "Confirm" at bounding box center [302, 321] width 20 height 7
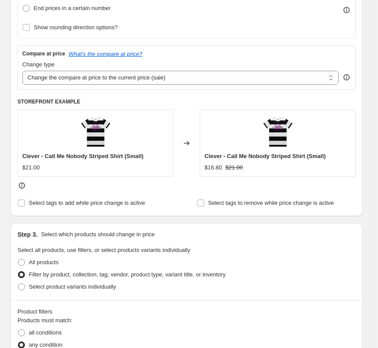
scroll to position [330, 0]
